Goal: Task Accomplishment & Management: Manage account settings

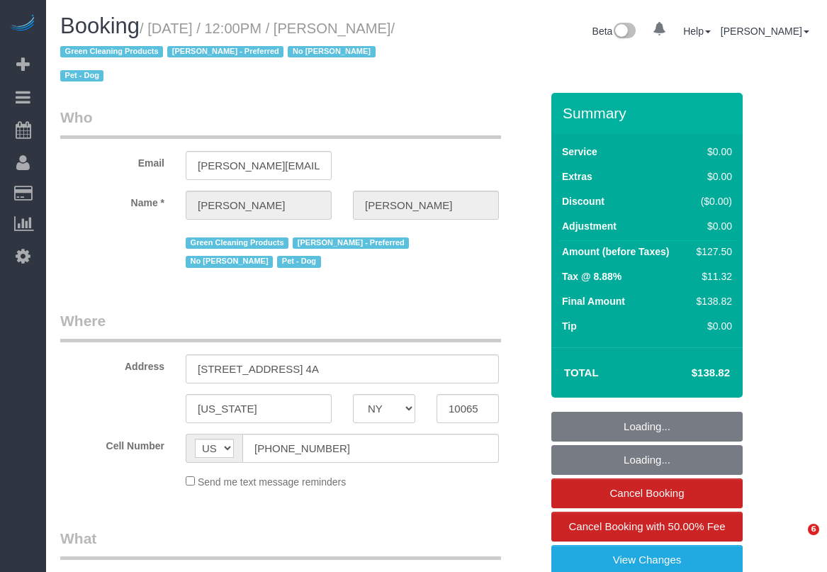
select select "NY"
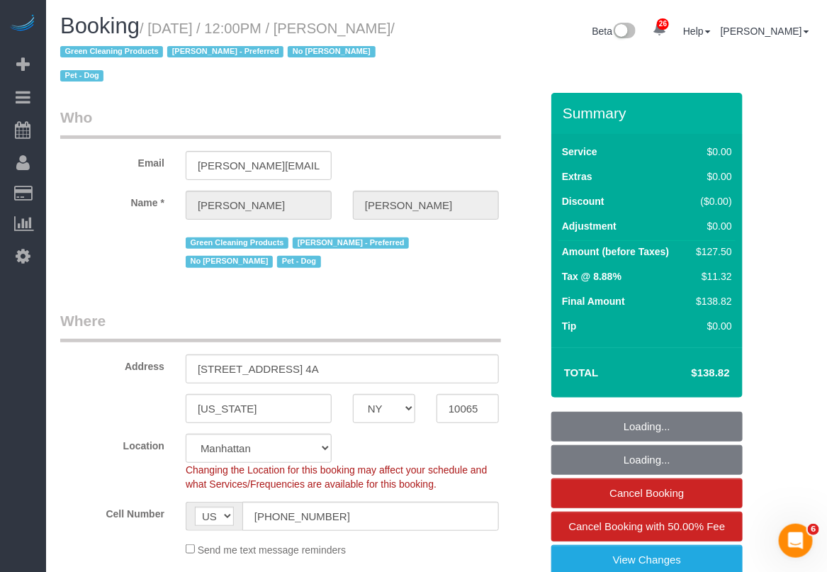
select select "object:833"
select select "string:stripe-pm_1PtxTQ4VGloSiKo7ZFHK5Uwh"
select select "number:89"
select select "number:90"
select select "number:13"
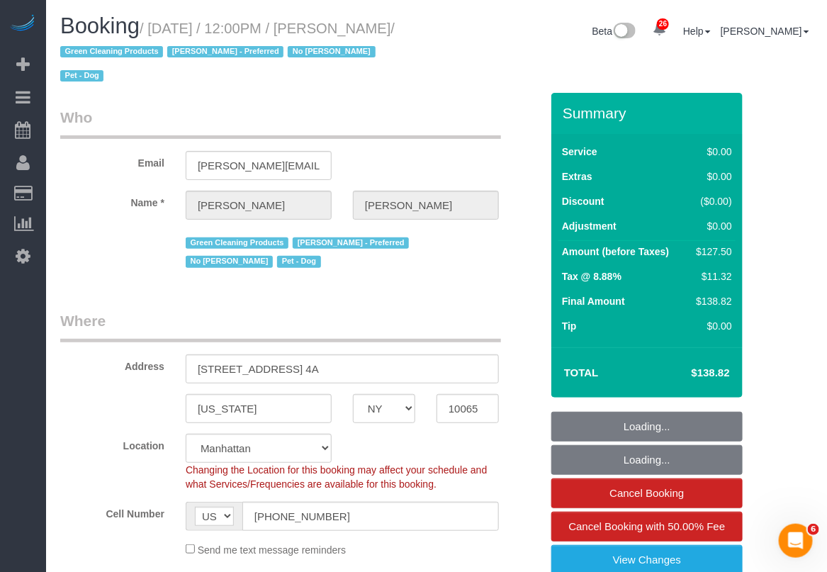
select select "number:7"
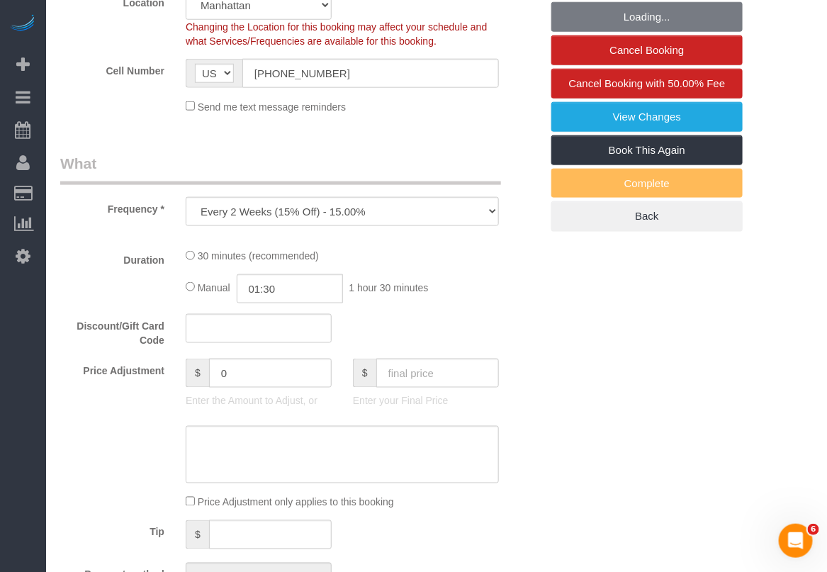
select select "spot1"
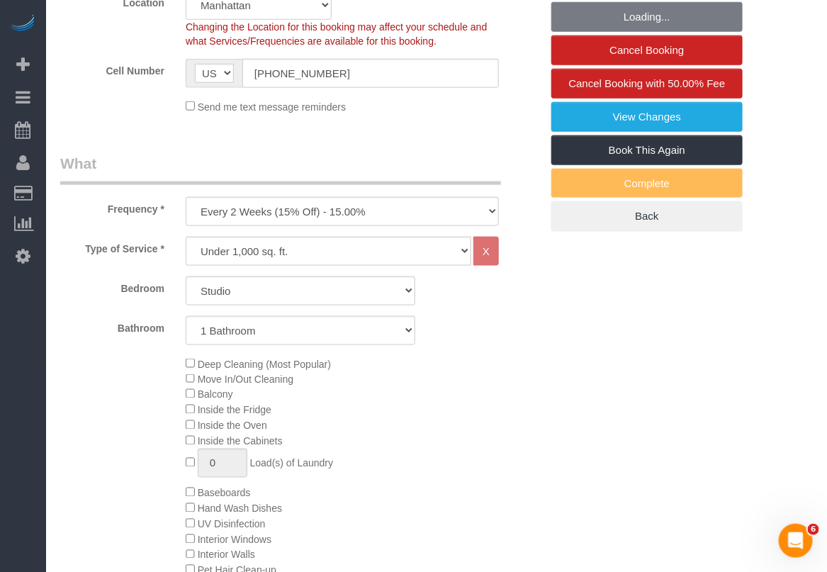
select select "object:1526"
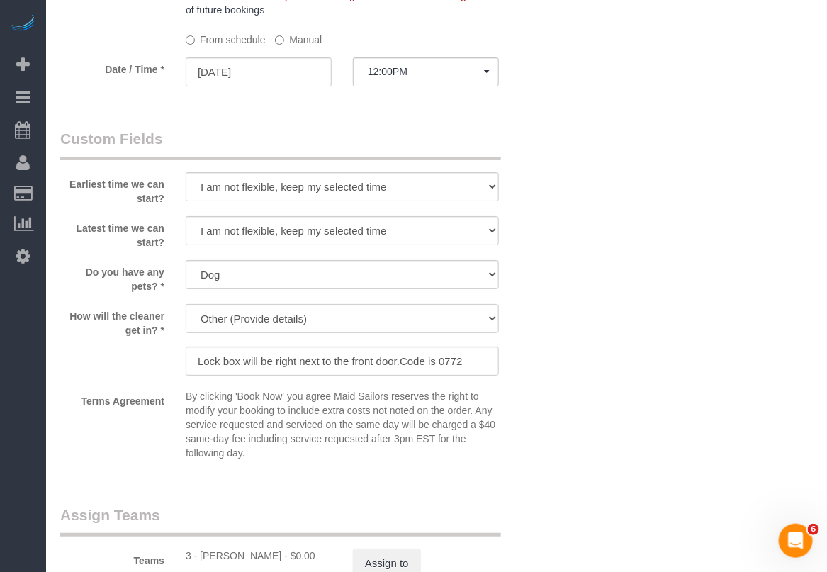
scroll to position [1595, 0]
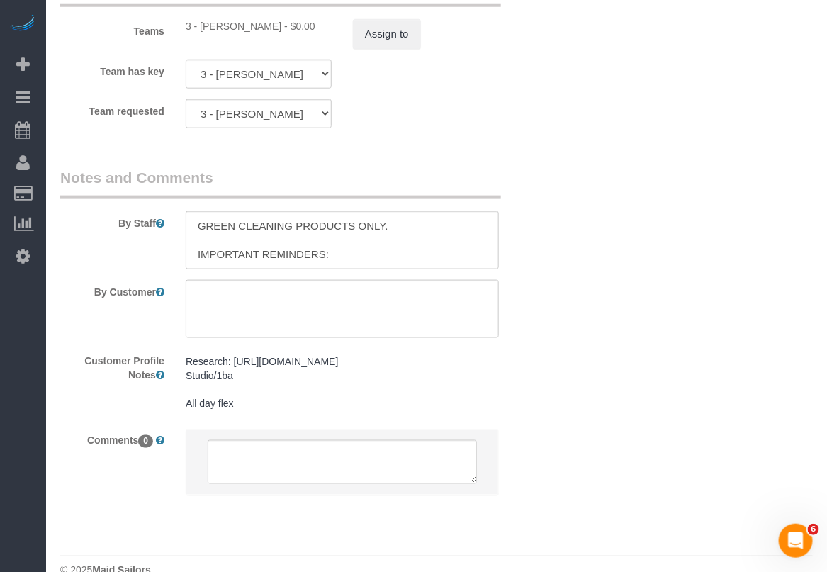
scroll to position [2123, 0]
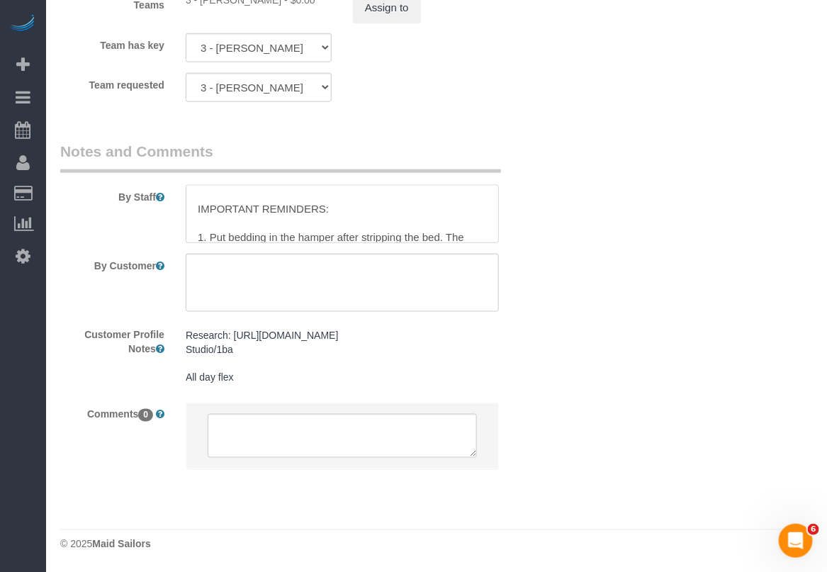
click at [490, 220] on textarea at bounding box center [342, 214] width 313 height 58
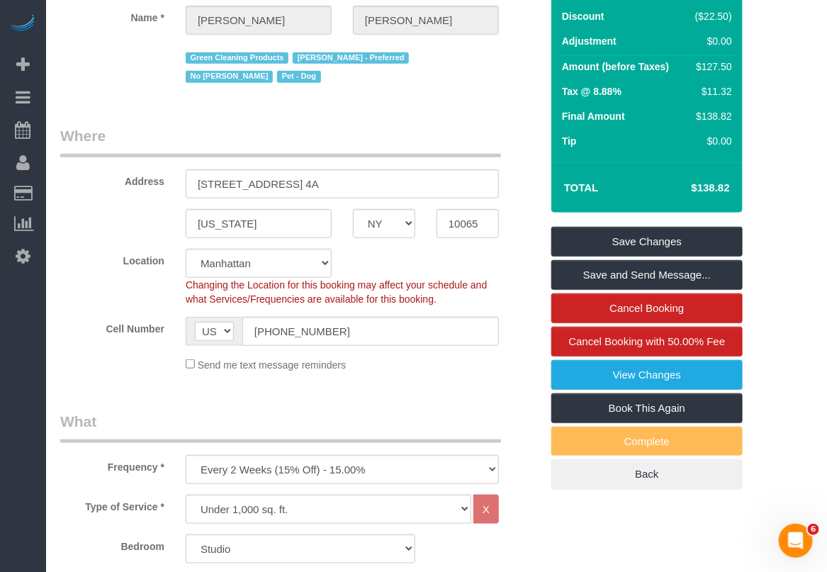
scroll to position [86, 0]
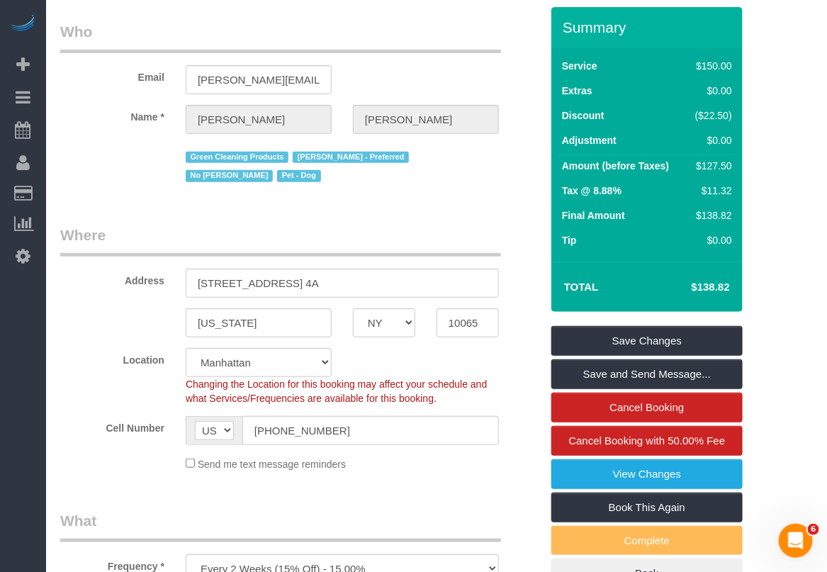
click at [337, 236] on legend "Where" at bounding box center [280, 241] width 441 height 32
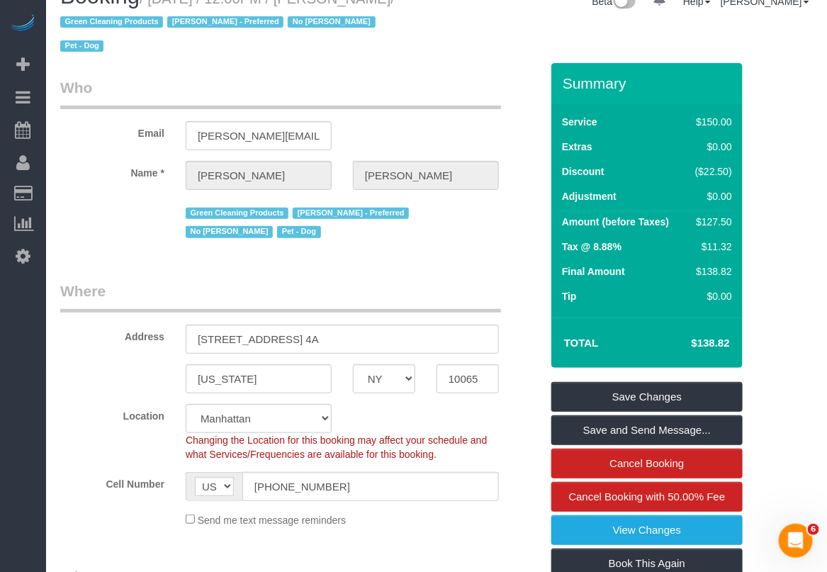
scroll to position [0, 0]
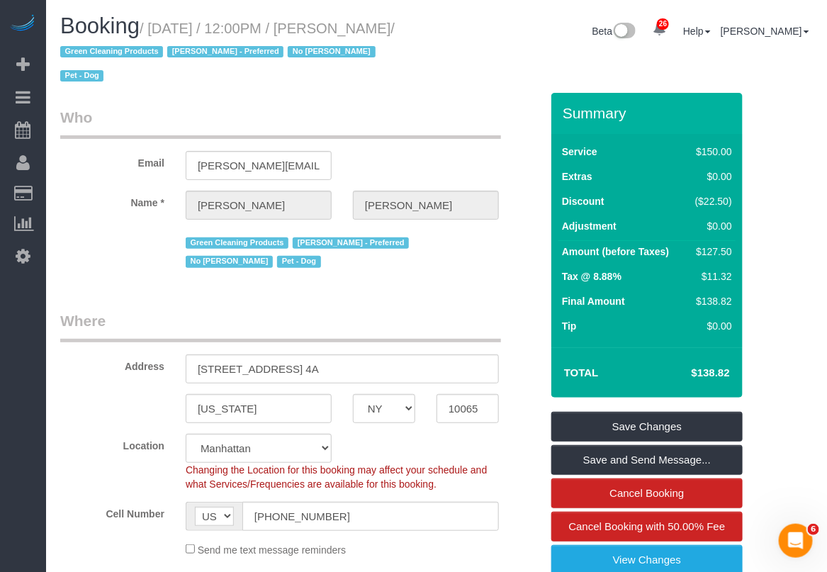
drag, startPoint x: 365, startPoint y: 30, endPoint x: 107, endPoint y: 54, distance: 259.1
click at [107, 54] on small "/ [DATE] / 12:00PM / [PERSON_NAME] / Green Cleaning Products [PERSON_NAME] - Pr…" at bounding box center [227, 53] width 335 height 64
copy small "[PERSON_NAME]"
click at [185, 26] on small "/ [DATE] / 12:00PM / [PERSON_NAME] / Green Cleaning Products [PERSON_NAME] - Pr…" at bounding box center [227, 53] width 335 height 64
drag, startPoint x: 153, startPoint y: 25, endPoint x: 107, endPoint y: 48, distance: 51.7
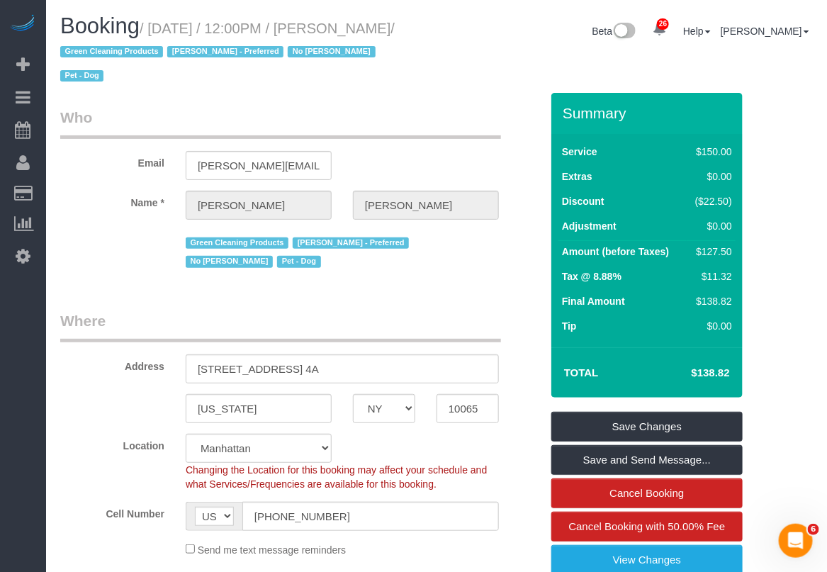
click at [107, 48] on small "/ [DATE] / 12:00PM / [PERSON_NAME] / Green Cleaning Products [PERSON_NAME] - Pr…" at bounding box center [227, 53] width 335 height 64
copy small "[DATE] / 12:00PM / [PERSON_NAME]"
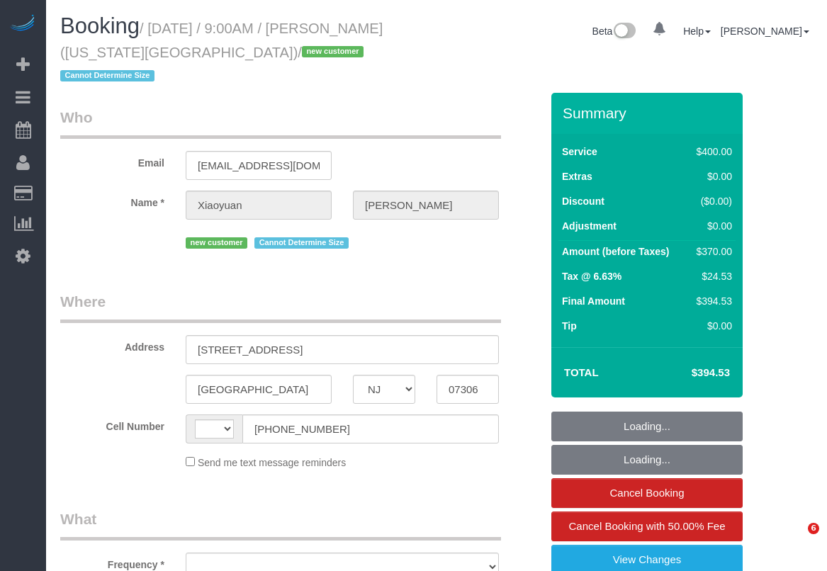
select select "NJ"
select select "string:US"
select select "spot1"
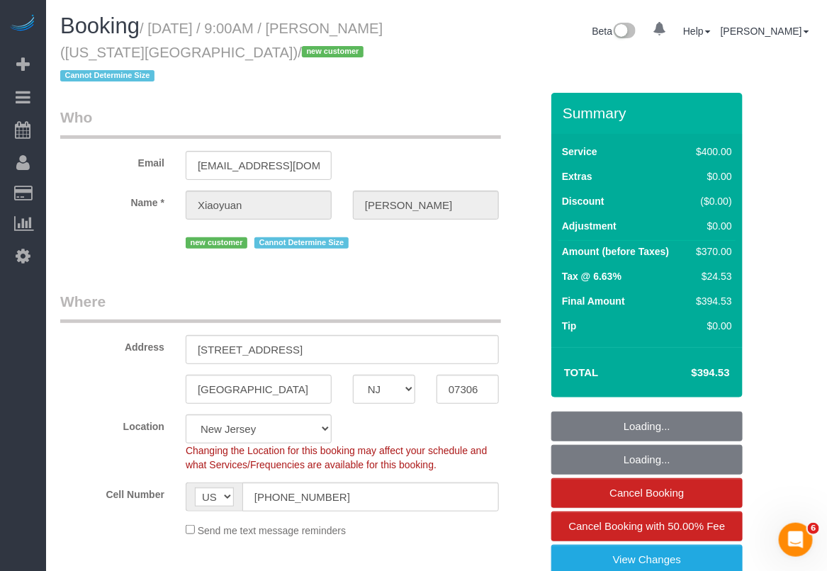
select select "string:stripe-pm_1S9qHM4VGloSiKo7BFunjeaY"
select select "object:830"
select select "number:56"
select select "number:76"
select select "number:15"
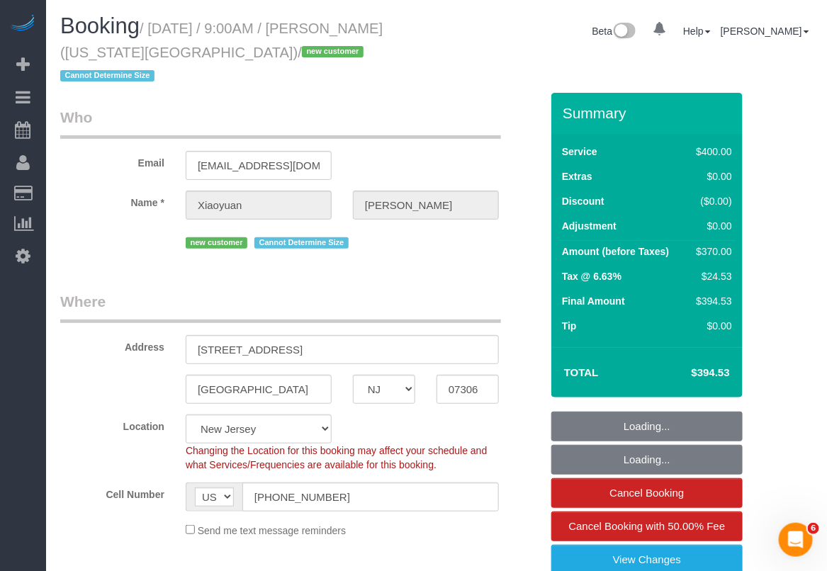
select select "number:5"
select select "300"
select select
select select "object:1103"
select select "spot27"
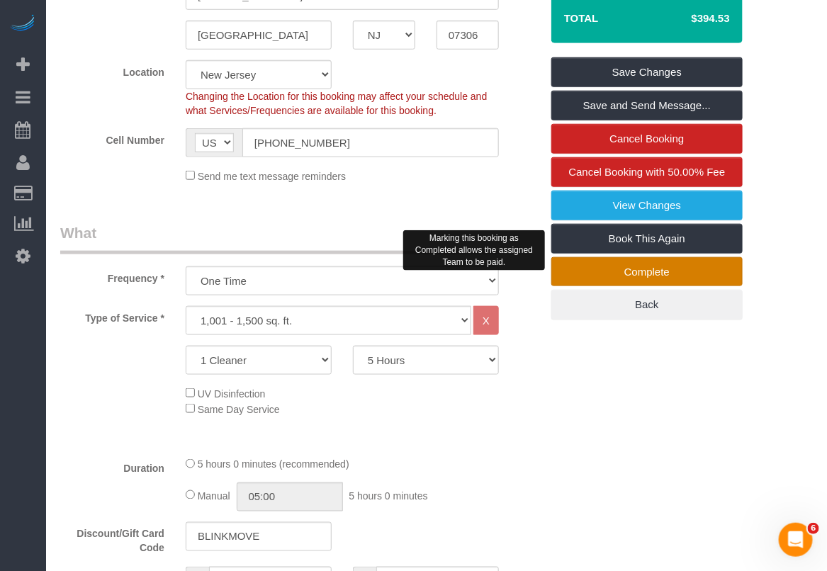
scroll to position [177, 0]
